Goal: Information Seeking & Learning: Check status

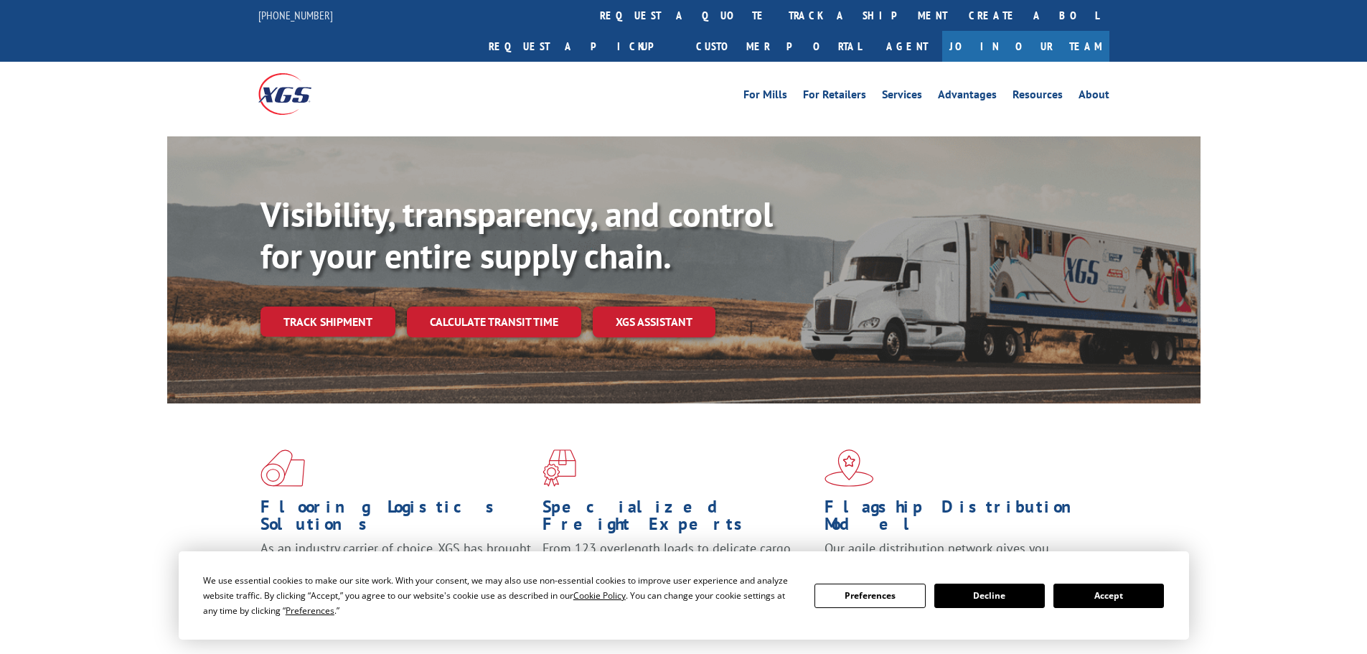
click at [340, 306] on link "Track shipment" at bounding box center [327, 321] width 135 height 30
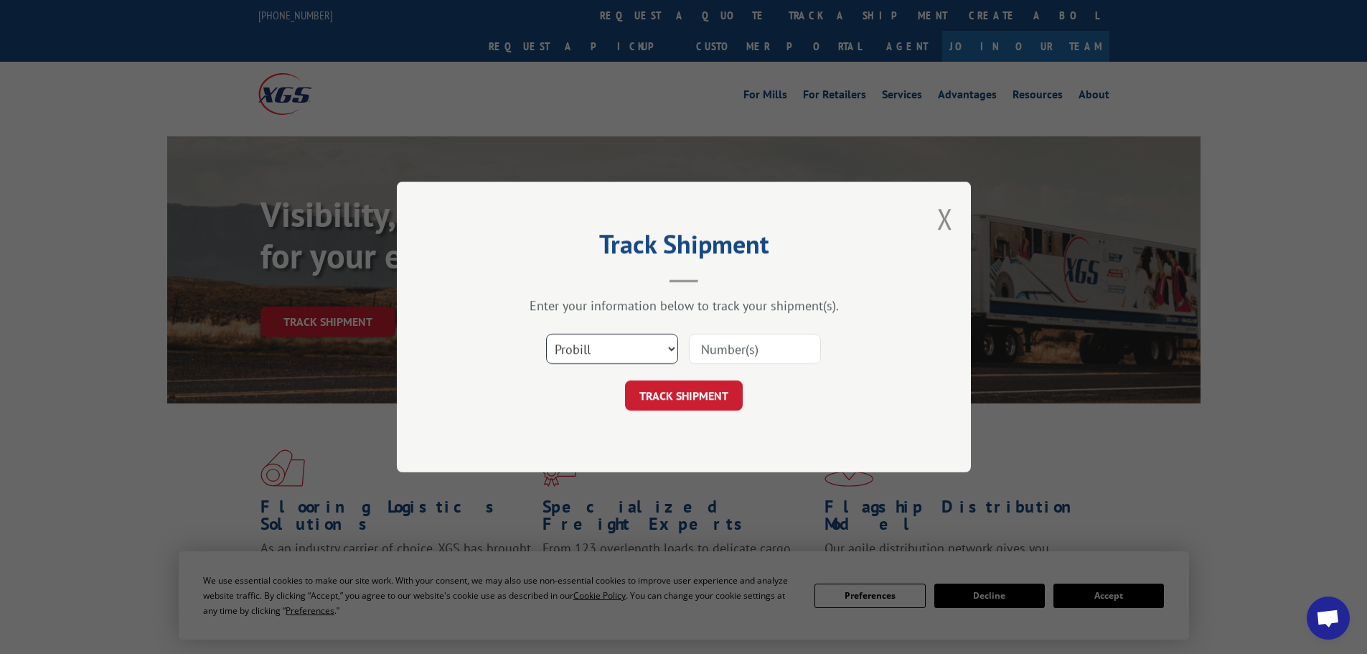
click at [619, 349] on select "Select category... Probill BOL PO" at bounding box center [612, 349] width 132 height 30
select select "bol"
click at [546, 334] on select "Select category... Probill BOL PO" at bounding box center [612, 349] width 132 height 30
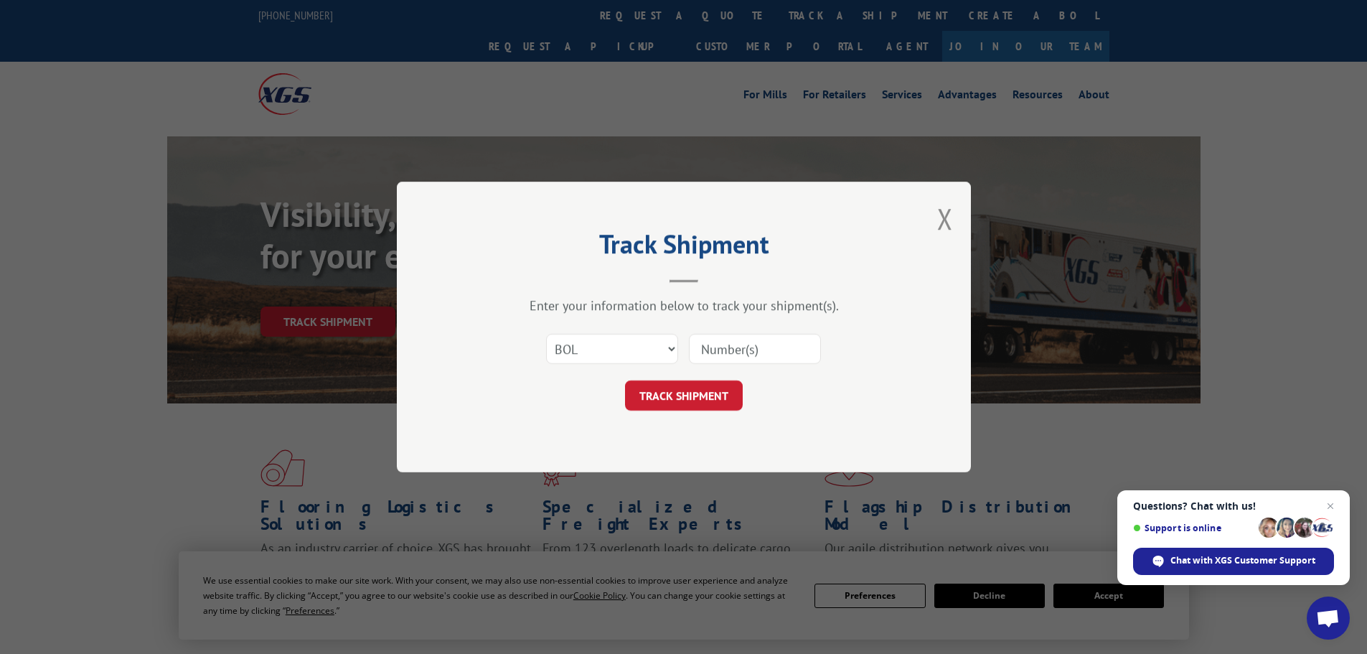
click at [700, 348] on input at bounding box center [755, 349] width 132 height 30
paste input "5092567"
click at [697, 349] on input "5092567" at bounding box center [755, 349] width 132 height 30
type input "5092567"
click at [682, 405] on button "TRACK SHIPMENT" at bounding box center [684, 395] width 118 height 30
